Goal: Information Seeking & Learning: Learn about a topic

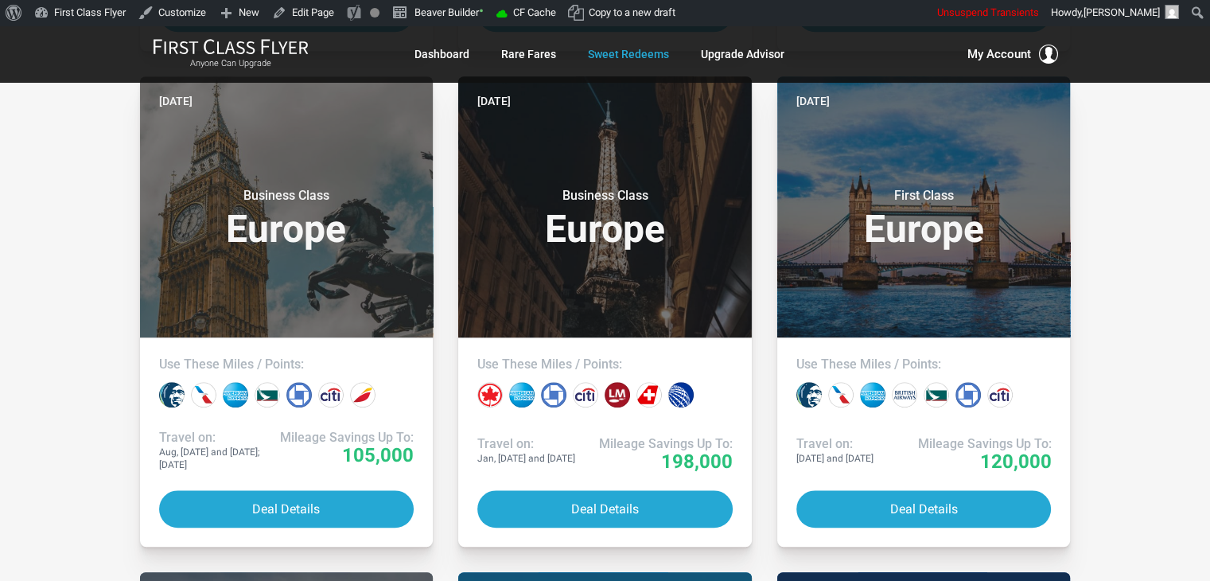
click at [1124, 193] on div "All Destinations Uncheck All Africa only [GEOGRAPHIC_DATA] only [GEOGRAPHIC_DAT…" at bounding box center [605, 15] width 1210 height 2151
click at [1124, 193] on div "All Destinations Uncheck All Africa only Asia only Caribbean only Europe only H…" at bounding box center [605, 15] width 1210 height 2151
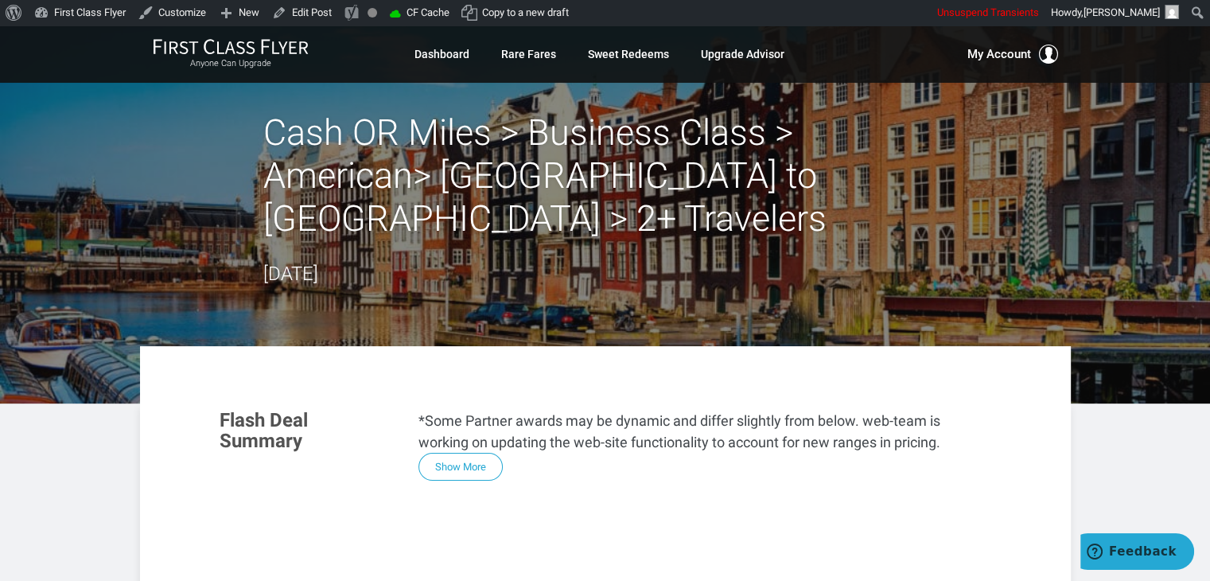
click at [839, 20] on div "Skip to toolbar About WordPress About WordPress [DOMAIN_NAME] Documentation Sup…" at bounding box center [605, 12] width 1210 height 25
click at [846, 20] on div "Skip to toolbar About WordPress About WordPress [DOMAIN_NAME] Documentation Sup…" at bounding box center [605, 12] width 1210 height 25
click at [865, 17] on div "Skip to toolbar About WordPress About WordPress [DOMAIN_NAME] Documentation Sup…" at bounding box center [605, 12] width 1210 height 25
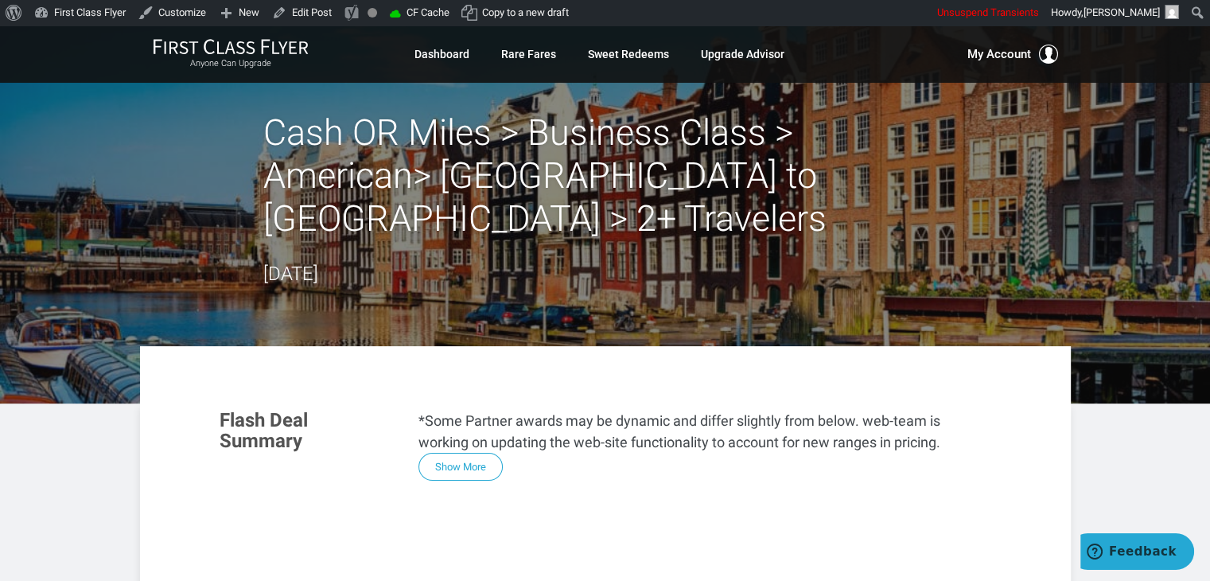
drag, startPoint x: 865, startPoint y: 17, endPoint x: 779, endPoint y: 14, distance: 85.9
click at [779, 14] on div "Skip to toolbar About WordPress About WordPress [DOMAIN_NAME] Documentation Sup…" at bounding box center [605, 12] width 1210 height 25
drag, startPoint x: 779, startPoint y: 14, endPoint x: 760, endPoint y: 14, distance: 18.3
click at [760, 14] on div "Skip to toolbar About WordPress About WordPress [DOMAIN_NAME] Documentation Sup…" at bounding box center [605, 12] width 1210 height 25
drag, startPoint x: 760, startPoint y: 14, endPoint x: 732, endPoint y: 17, distance: 28.7
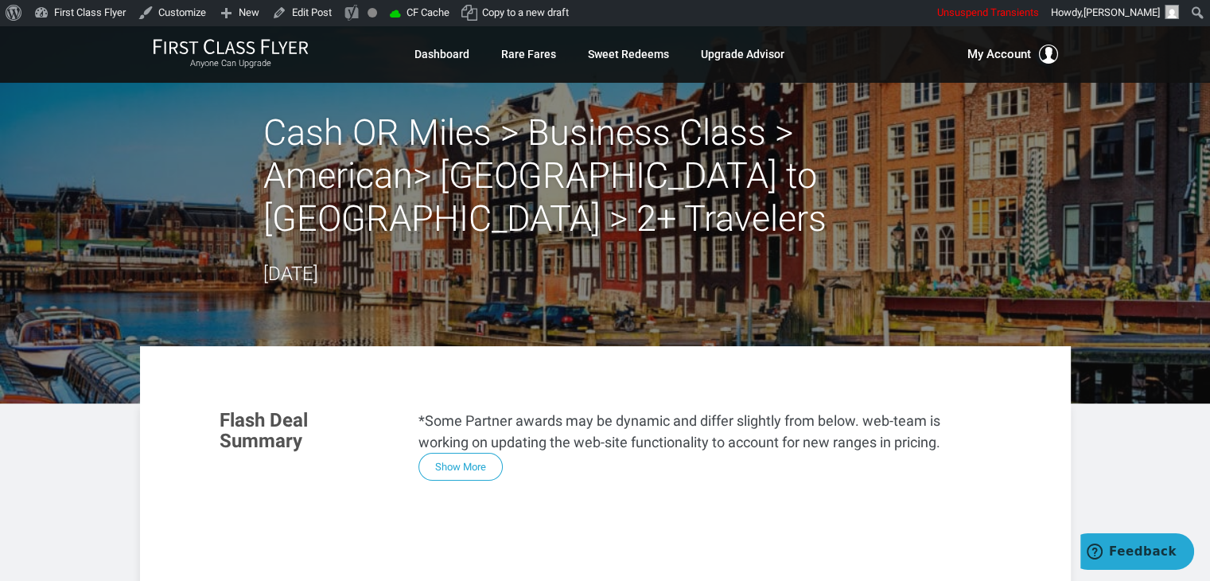
click at [732, 17] on div "Skip to toolbar About WordPress About WordPress [DOMAIN_NAME] Documentation Sup…" at bounding box center [605, 12] width 1210 height 25
click at [103, 183] on header "Cash OR Miles > Business Class > American> [GEOGRAPHIC_DATA] to [GEOGRAPHIC_DAT…" at bounding box center [605, 214] width 1210 height 378
click at [96, 181] on header "Cash OR Miles > Business Class > American> [GEOGRAPHIC_DATA] to [GEOGRAPHIC_DAT…" at bounding box center [605, 214] width 1210 height 378
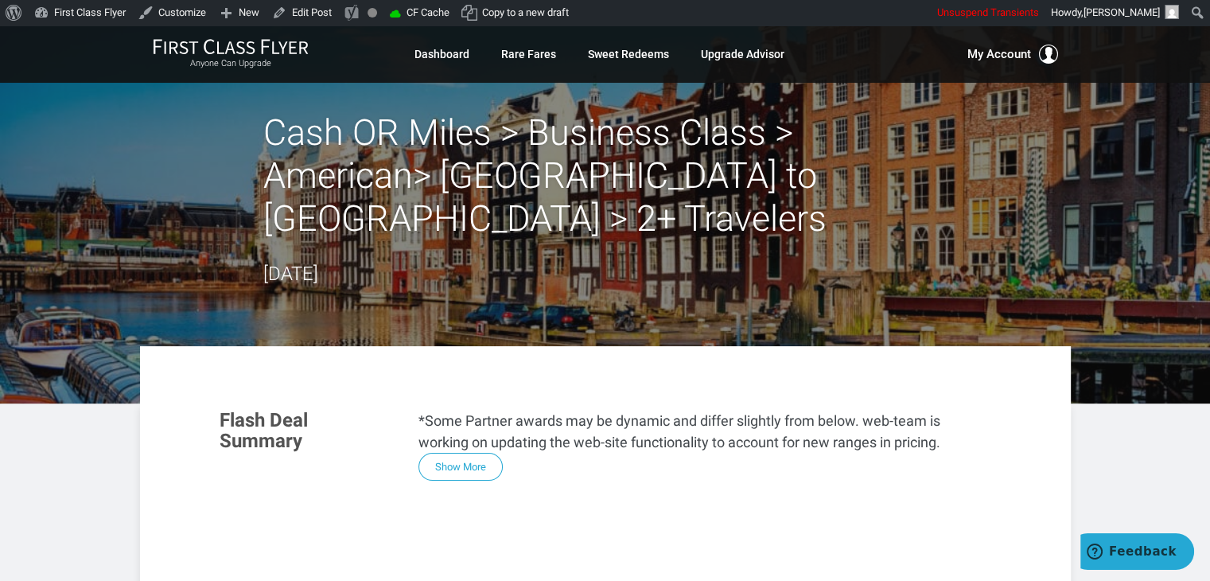
drag, startPoint x: 96, startPoint y: 181, endPoint x: 83, endPoint y: 163, distance: 22.7
click at [83, 163] on header "Cash OR Miles > Business Class > American> [GEOGRAPHIC_DATA] to [GEOGRAPHIC_DAT…" at bounding box center [605, 214] width 1210 height 378
drag, startPoint x: 83, startPoint y: 163, endPoint x: 60, endPoint y: 150, distance: 25.6
click at [60, 150] on header "Cash OR Miles > Business Class > American> [GEOGRAPHIC_DATA] to [GEOGRAPHIC_DAT…" at bounding box center [605, 214] width 1210 height 378
click at [60, 149] on header "Cash OR Miles > Business Class > American> [GEOGRAPHIC_DATA] to [GEOGRAPHIC_DAT…" at bounding box center [605, 214] width 1210 height 378
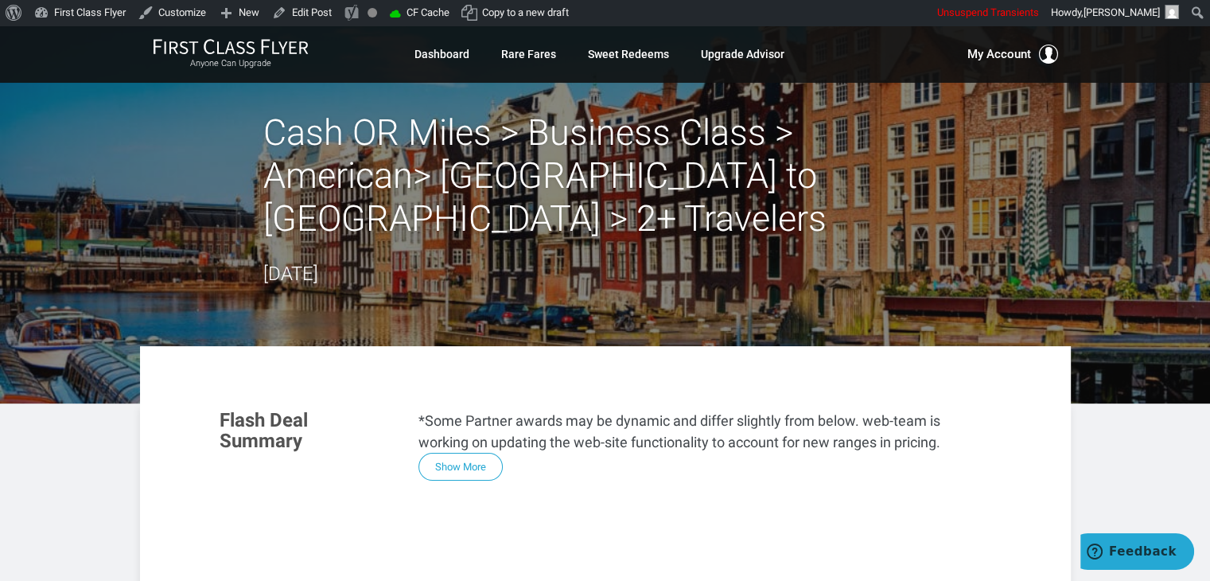
drag, startPoint x: 60, startPoint y: 149, endPoint x: 35, endPoint y: 149, distance: 25.5
click at [35, 149] on header "Cash OR Miles > Business Class > American> [GEOGRAPHIC_DATA] to [GEOGRAPHIC_DAT…" at bounding box center [605, 214] width 1210 height 378
drag, startPoint x: 73, startPoint y: 468, endPoint x: 64, endPoint y: 476, distance: 11.8
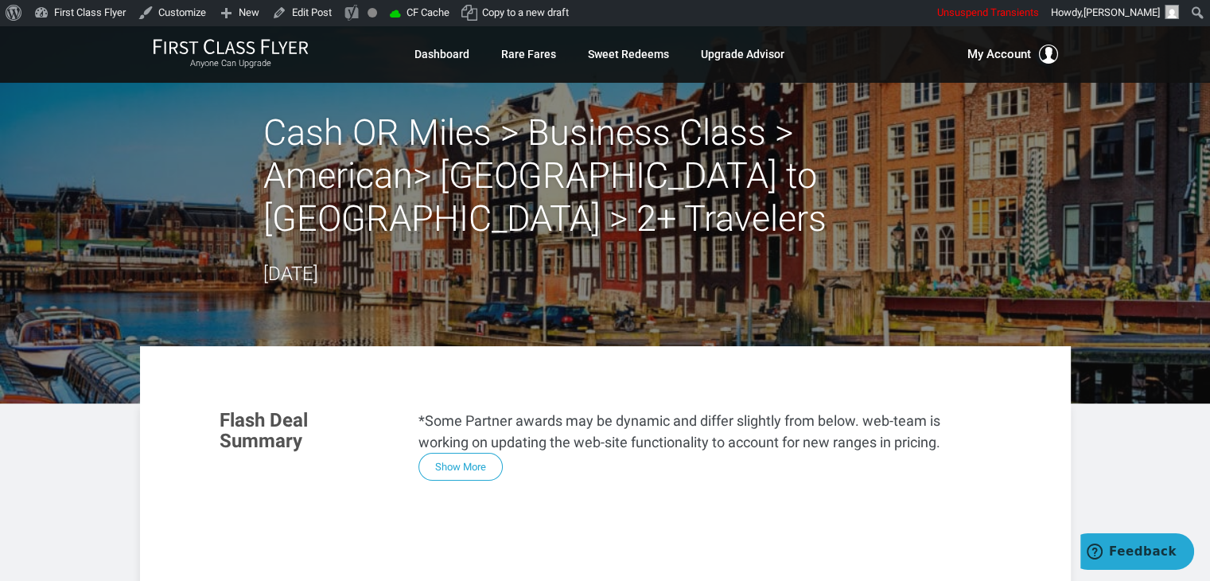
click at [1079, 182] on header "Cash OR Miles > Business Class > American> [GEOGRAPHIC_DATA] to [GEOGRAPHIC_DAT…" at bounding box center [605, 214] width 1210 height 378
drag, startPoint x: 1079, startPoint y: 182, endPoint x: 1094, endPoint y: 177, distance: 16.6
click at [1094, 177] on header "Cash OR Miles > Business Class > American> [GEOGRAPHIC_DATA] to [GEOGRAPHIC_DAT…" at bounding box center [605, 214] width 1210 height 378
drag, startPoint x: 1094, startPoint y: 177, endPoint x: 1114, endPoint y: 185, distance: 20.7
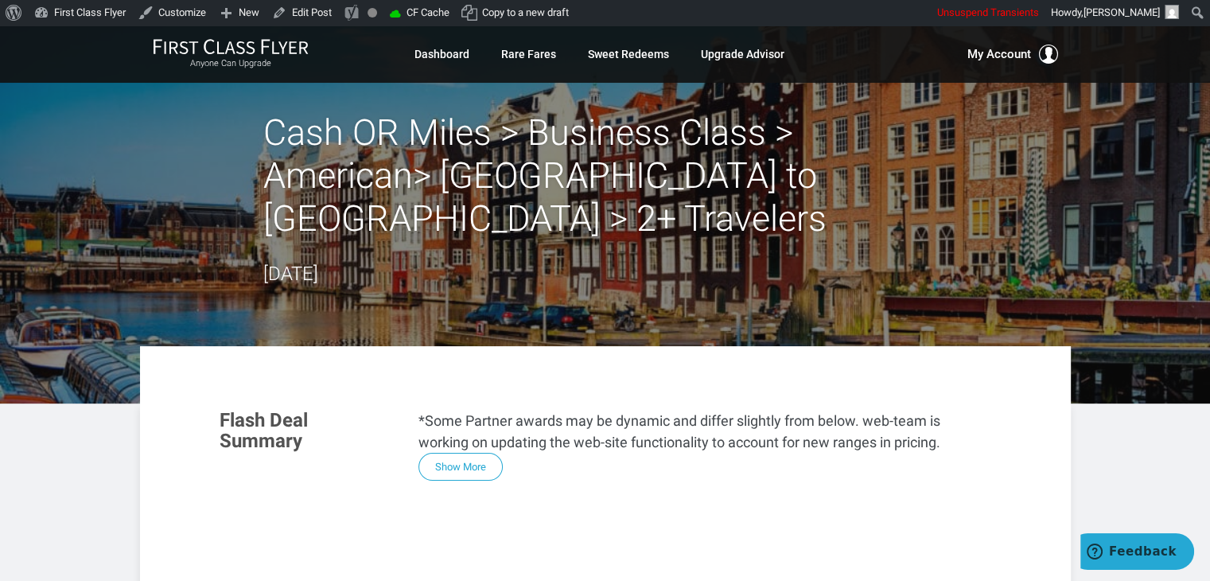
click at [1114, 185] on header "Cash OR Miles > Business Class > American> [GEOGRAPHIC_DATA] to [GEOGRAPHIC_DAT…" at bounding box center [605, 214] width 1210 height 378
click at [1120, 208] on header "Cash OR Miles > Business Class > American> [GEOGRAPHIC_DATA] to [GEOGRAPHIC_DAT…" at bounding box center [605, 214] width 1210 height 378
click at [1130, 244] on header "Cash OR Miles > Business Class > American> [GEOGRAPHIC_DATA] to [GEOGRAPHIC_DAT…" at bounding box center [605, 214] width 1210 height 378
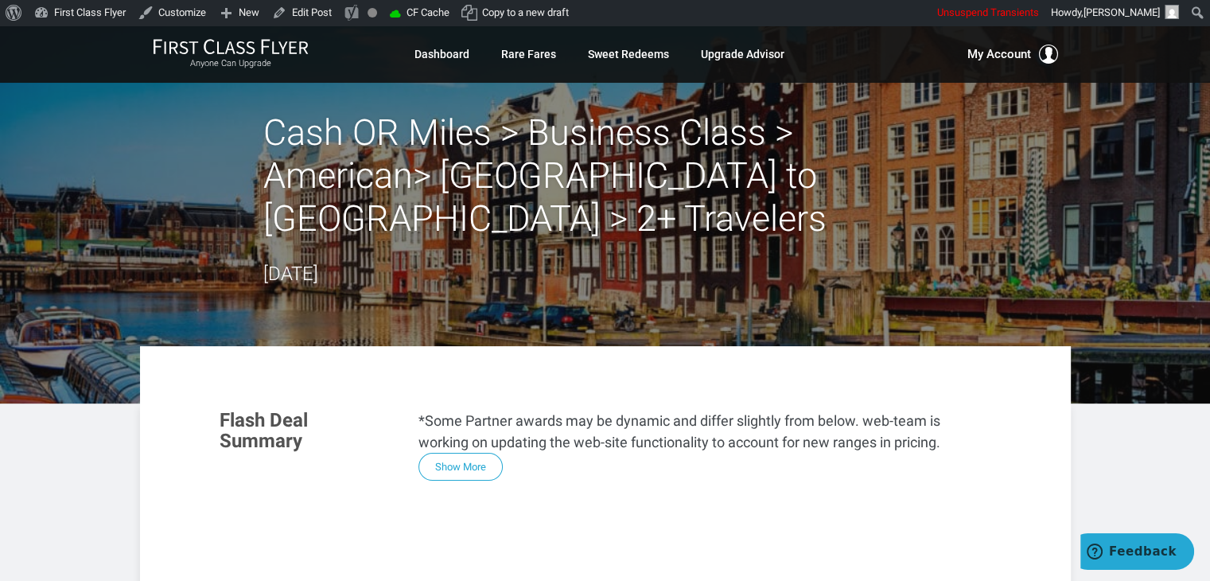
drag, startPoint x: 1130, startPoint y: 244, endPoint x: 1146, endPoint y: 259, distance: 21.9
click at [1146, 259] on header "Cash OR Miles > Business Class > American> [GEOGRAPHIC_DATA] to [GEOGRAPHIC_DAT…" at bounding box center [605, 214] width 1210 height 378
drag, startPoint x: 1146, startPoint y: 259, endPoint x: 1163, endPoint y: 202, distance: 59.7
click at [1163, 202] on header "Cash OR Miles > Business Class > American> [GEOGRAPHIC_DATA] to [GEOGRAPHIC_DAT…" at bounding box center [605, 214] width 1210 height 378
